Goal: Task Accomplishment & Management: Use online tool/utility

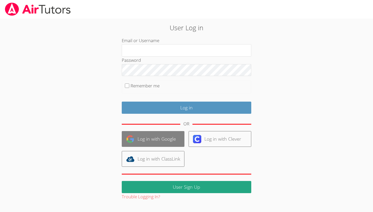
click at [167, 139] on link "Log in with Google" at bounding box center [153, 139] width 63 height 16
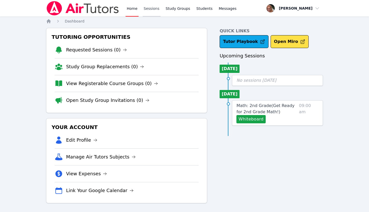
click at [151, 8] on link "Sessions" at bounding box center [152, 8] width 18 height 17
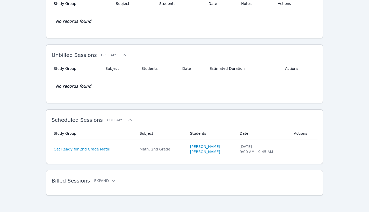
scroll to position [48, 0]
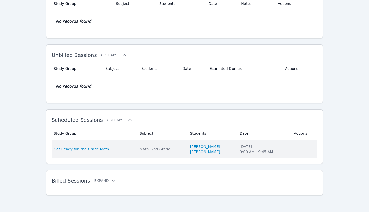
click at [83, 149] on span "Get Ready for 2nd Grade Math!" at bounding box center [82, 149] width 57 height 5
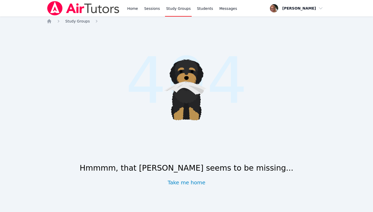
click at [81, 19] on span "Study Groups" at bounding box center [77, 21] width 25 height 4
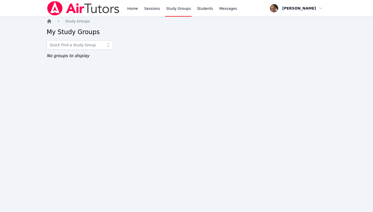
click at [51, 21] on icon "Breadcrumb" at bounding box center [49, 21] width 4 height 4
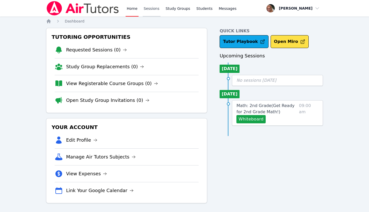
click at [155, 9] on link "Sessions" at bounding box center [152, 8] width 18 height 17
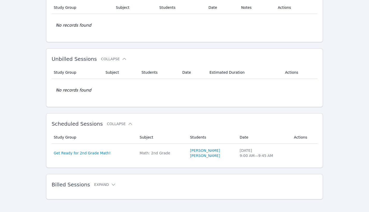
scroll to position [47, 0]
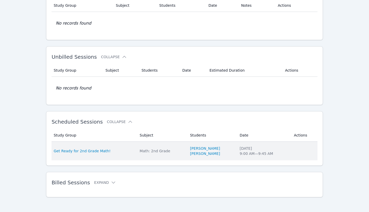
click at [129, 150] on div "Get Ready for 2nd Grade Math!" at bounding box center [94, 151] width 80 height 5
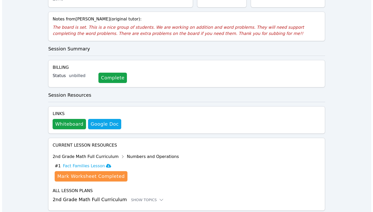
scroll to position [99, 0]
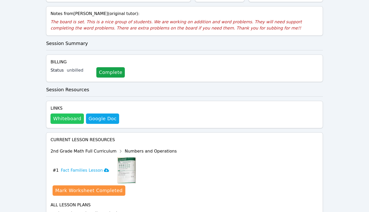
click at [72, 114] on button "Whiteboard" at bounding box center [67, 119] width 33 height 10
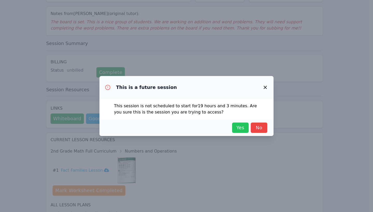
click at [239, 126] on span "Yes" at bounding box center [240, 127] width 11 height 7
